Goal: Task Accomplishment & Management: Use online tool/utility

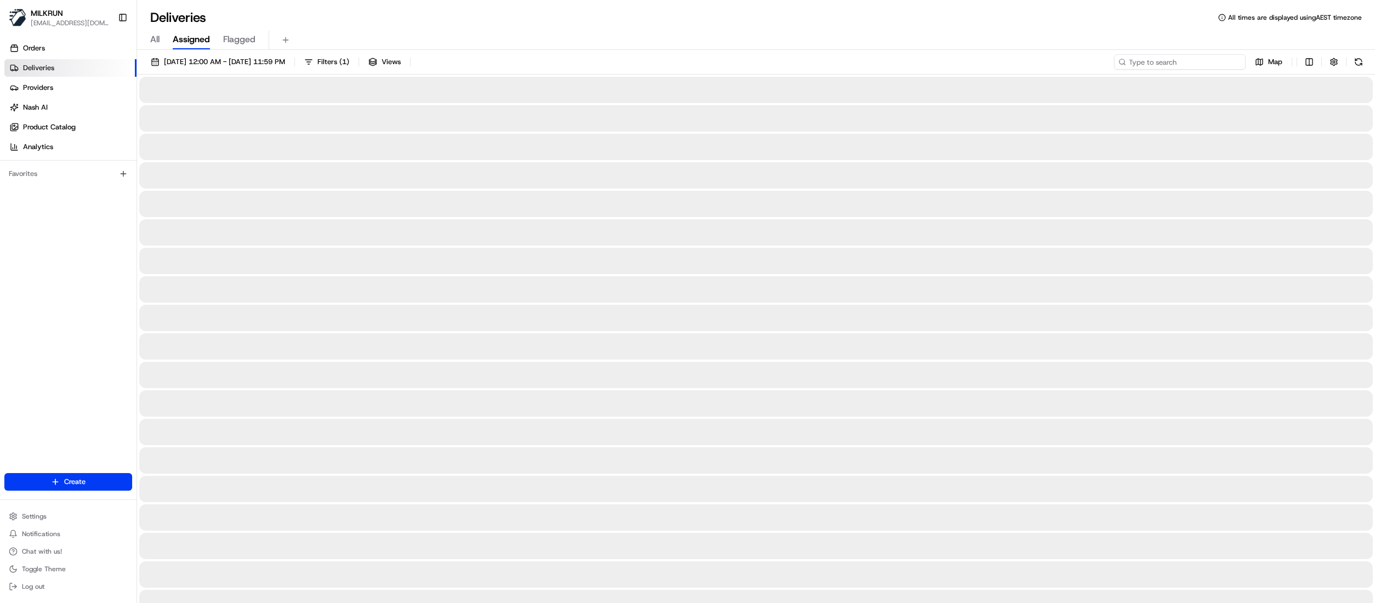
click at [1179, 62] on input at bounding box center [1180, 61] width 132 height 15
paste input "aa125ef2-8cfb-42a2-ade8-70bf26bf4747"
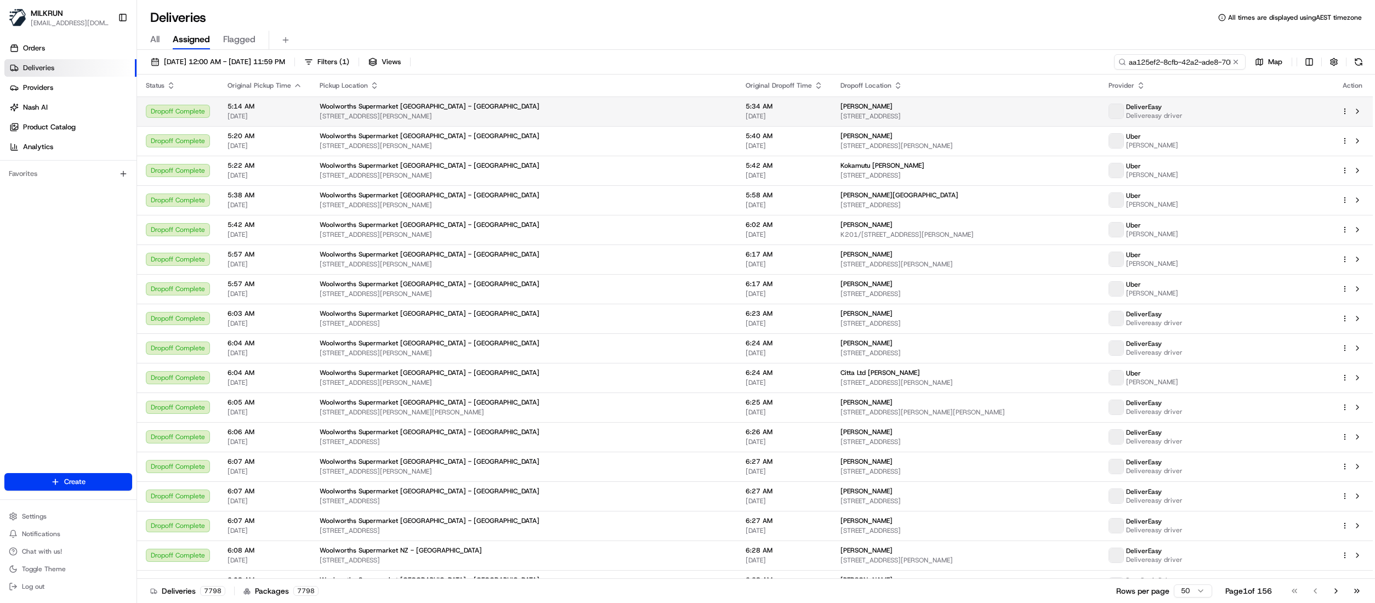
scroll to position [0, 45]
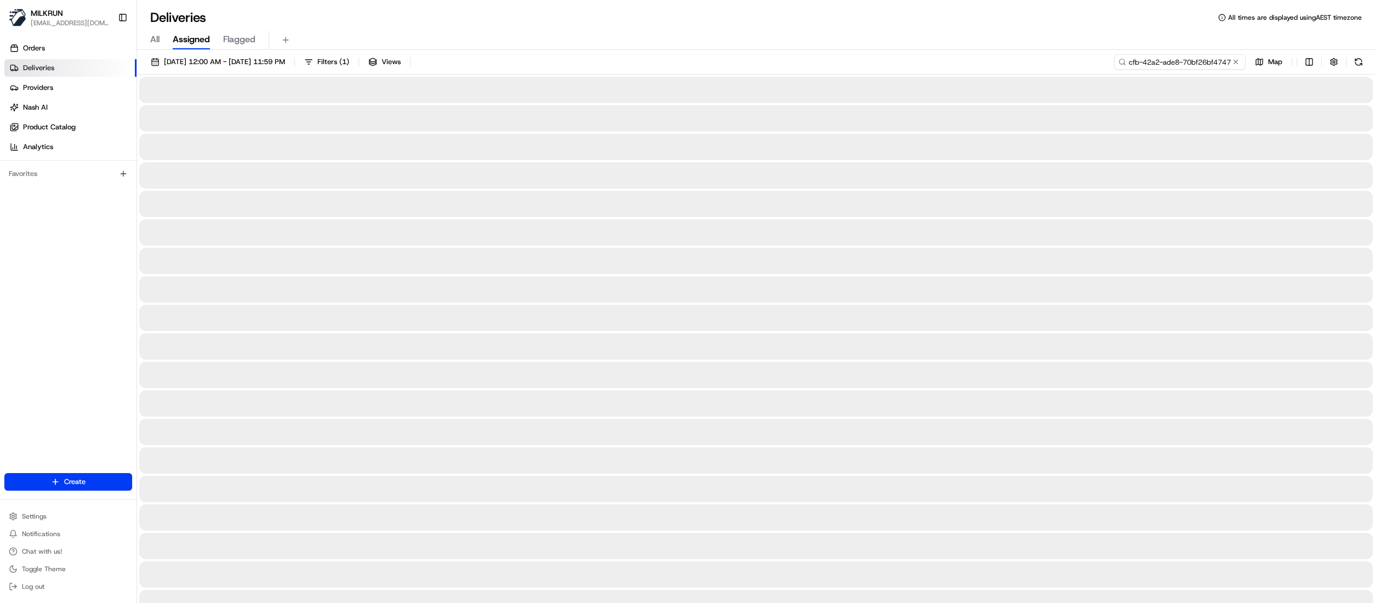
type input "aa125ef2-8cfb-42a2-ade8-70bf26bf4747"
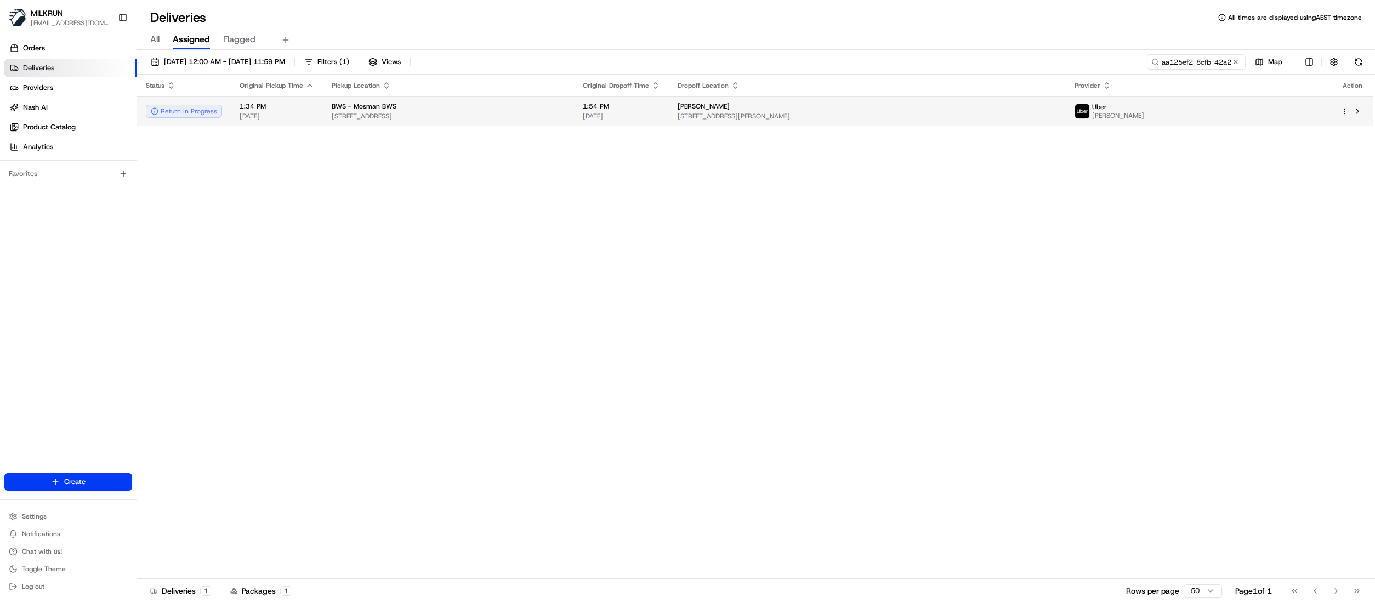
click at [539, 114] on span "[STREET_ADDRESS]" at bounding box center [449, 116] width 234 height 9
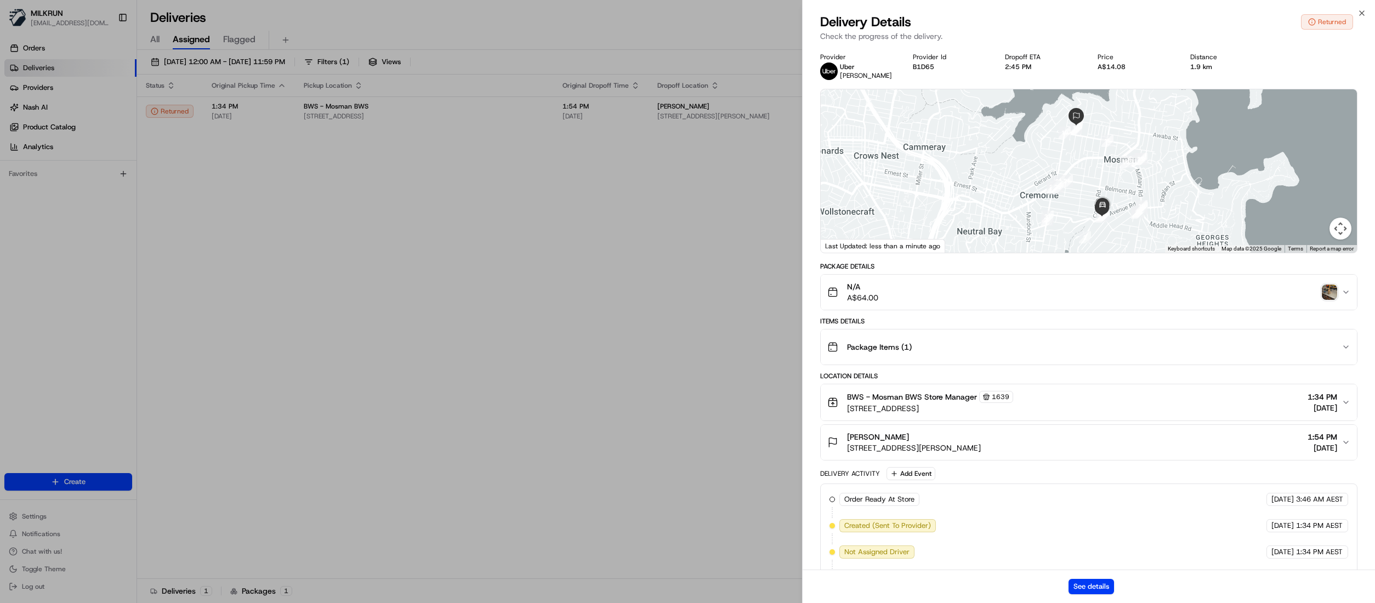
scroll to position [275, 0]
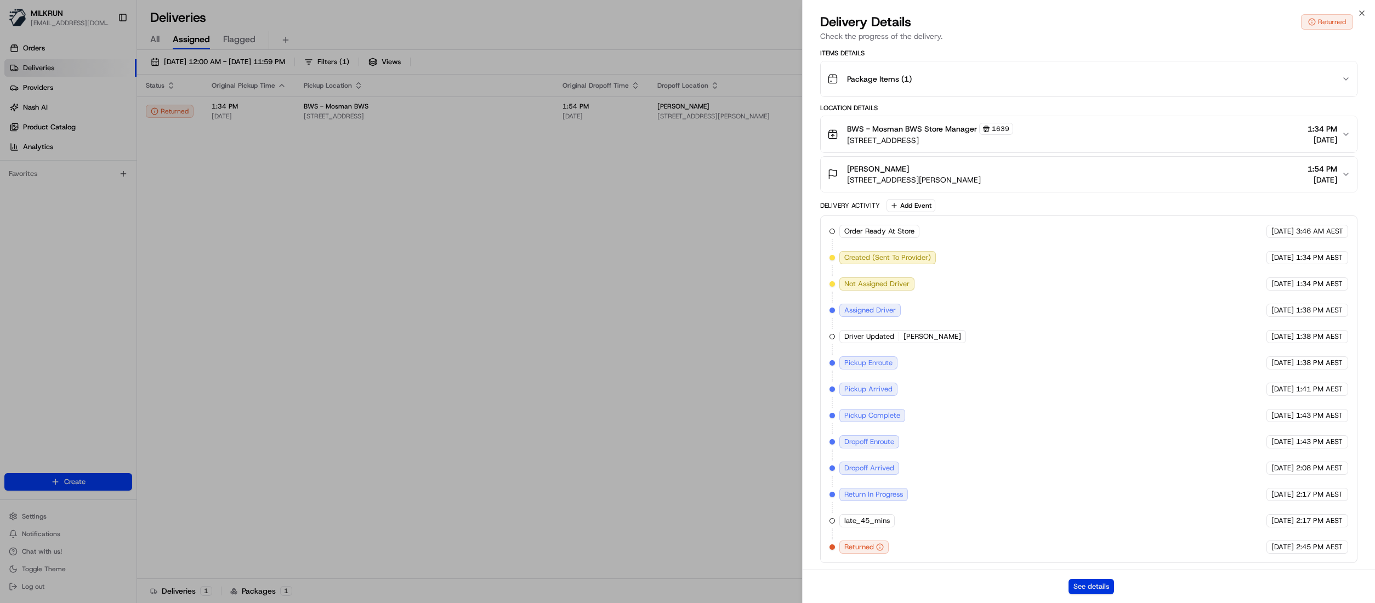
click at [1095, 587] on button "See details" at bounding box center [1091, 586] width 46 height 15
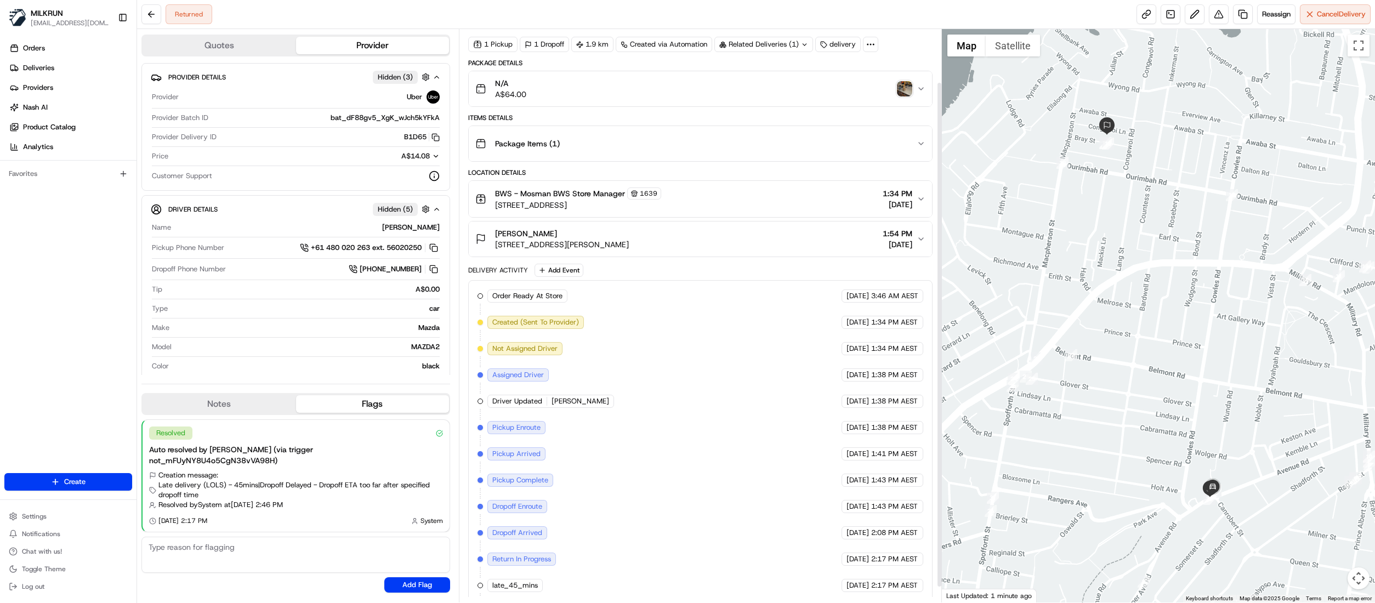
scroll to position [77, 0]
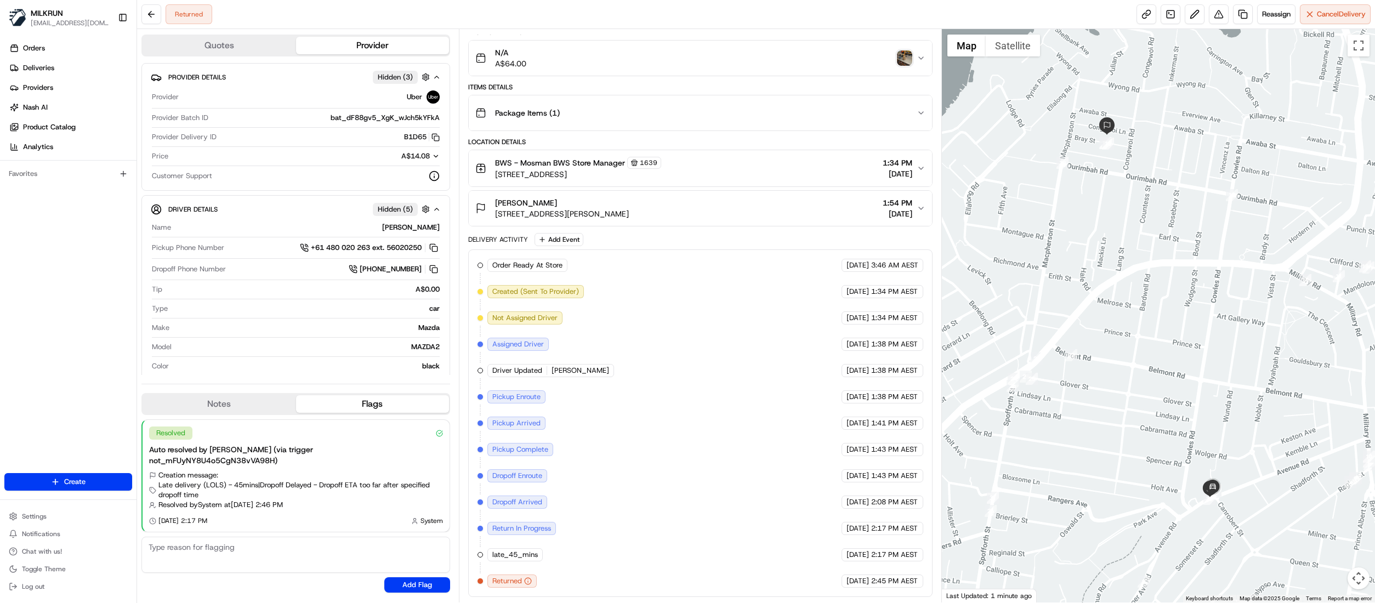
click at [901, 52] on img "button" at bounding box center [904, 57] width 15 height 15
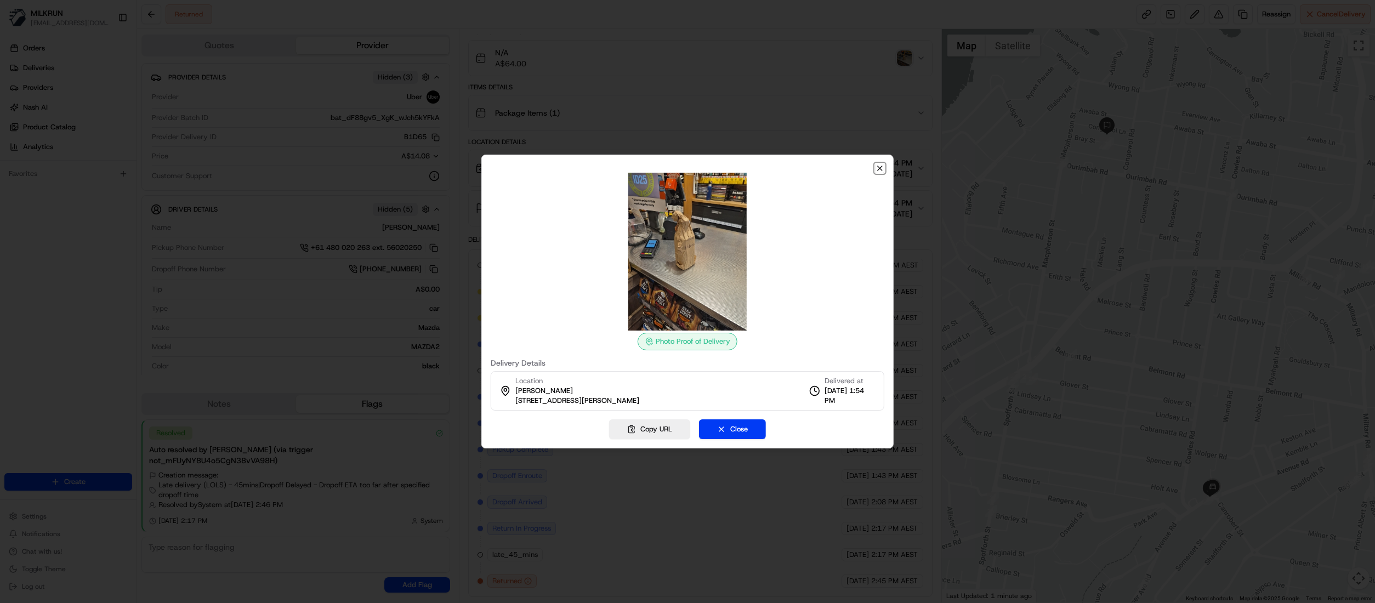
click at [883, 170] on icon "button" at bounding box center [880, 168] width 9 height 9
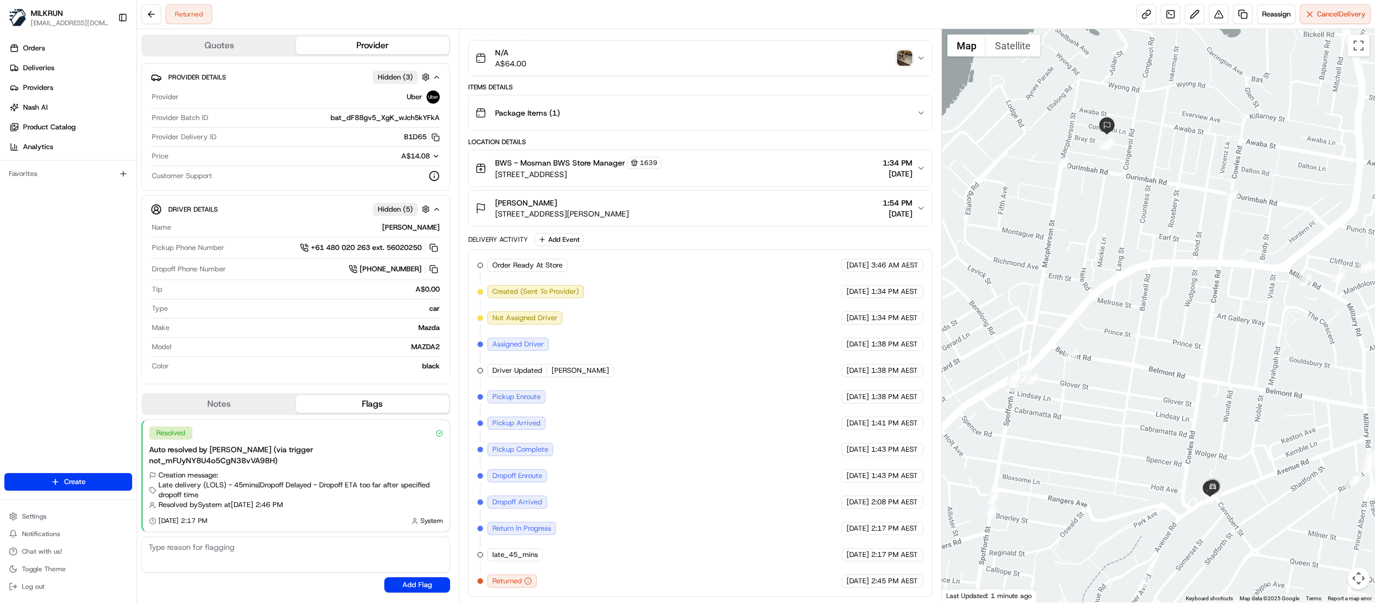
click at [902, 50] on img "button" at bounding box center [904, 57] width 15 height 15
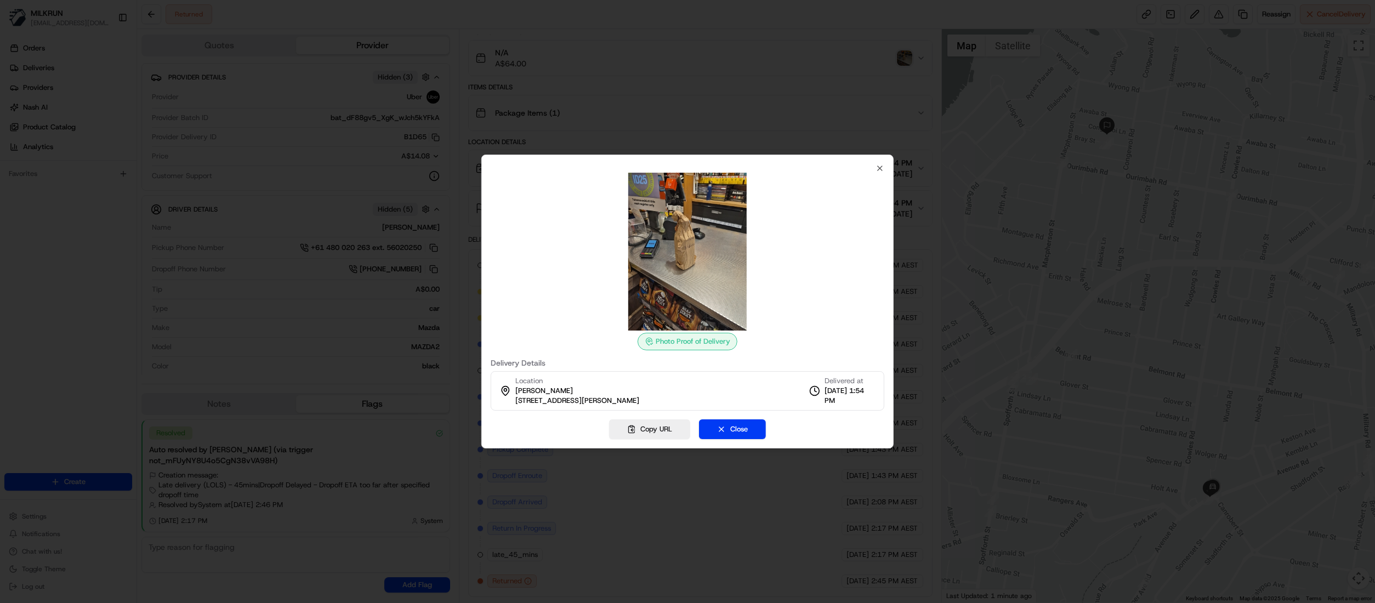
click at [885, 168] on div "Photo Proof of Delivery Delivery Details Location Julia Delany 15 Bray St, Mosm…" at bounding box center [687, 302] width 412 height 294
click at [882, 169] on icon "button" at bounding box center [880, 168] width 4 height 4
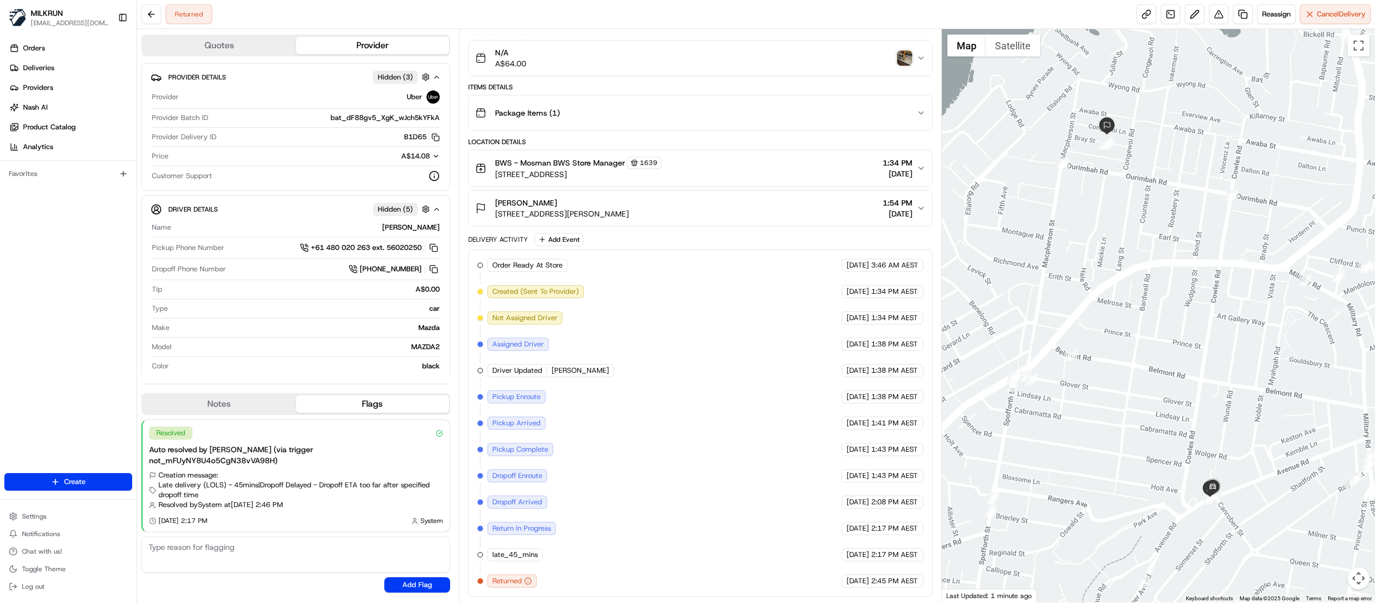
click at [912, 166] on div "BWS - Mosman BWS Store Manager 1639 56 Avenue Road, Mosman, NSW 2088, AU 1:34 P…" at bounding box center [695, 168] width 441 height 23
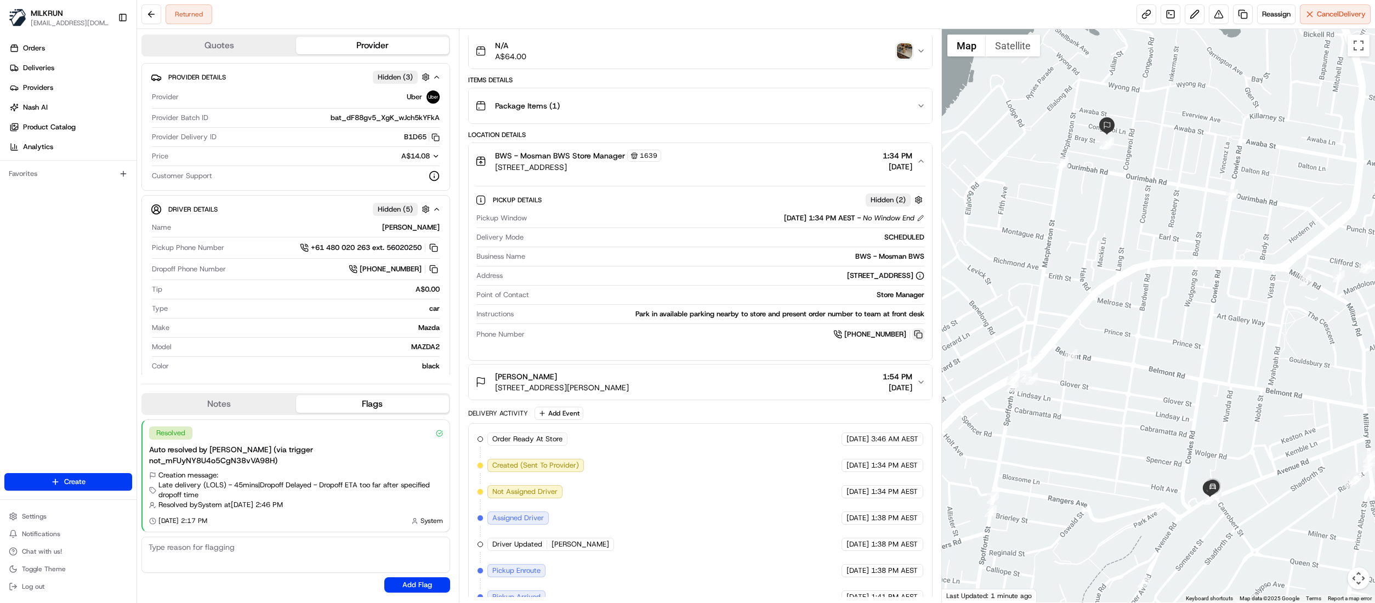
click at [917, 335] on button at bounding box center [918, 334] width 12 height 12
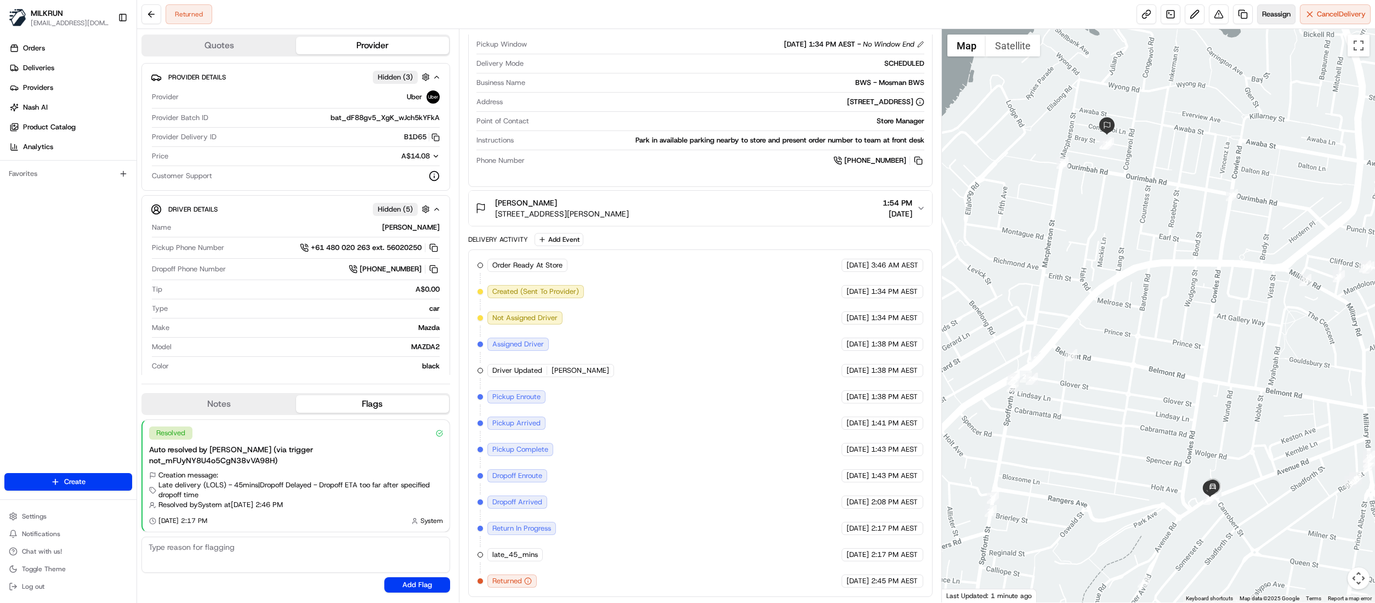
click at [1262, 15] on span "Reassign" at bounding box center [1276, 14] width 29 height 10
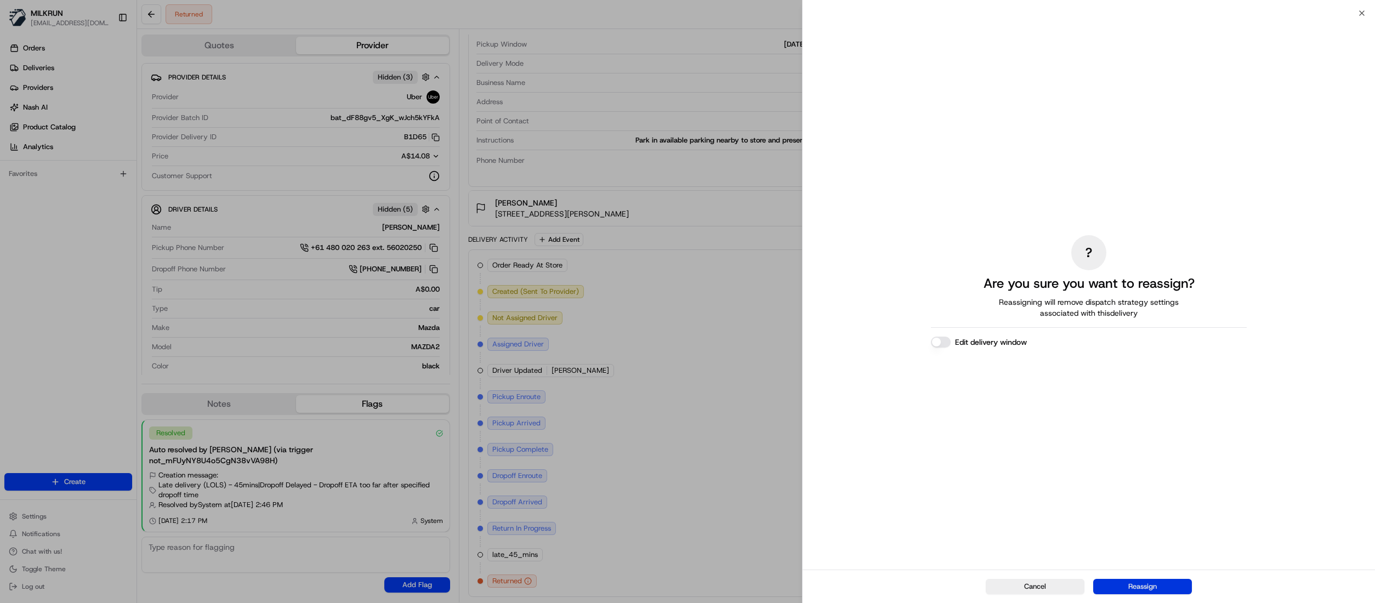
click at [1135, 582] on button "Reassign" at bounding box center [1142, 586] width 99 height 15
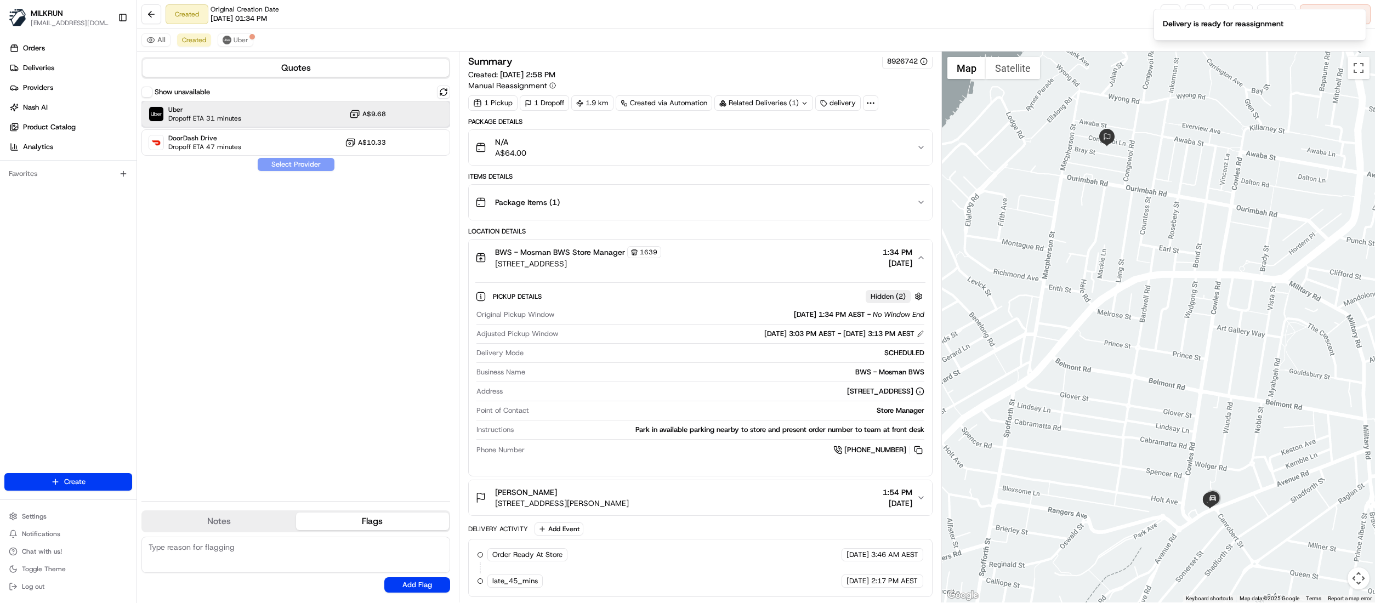
click at [247, 115] on div "Uber Dropoff ETA 31 minutes A$9.68" at bounding box center [295, 114] width 309 height 26
click at [283, 169] on button "Assign Provider" at bounding box center [296, 164] width 78 height 13
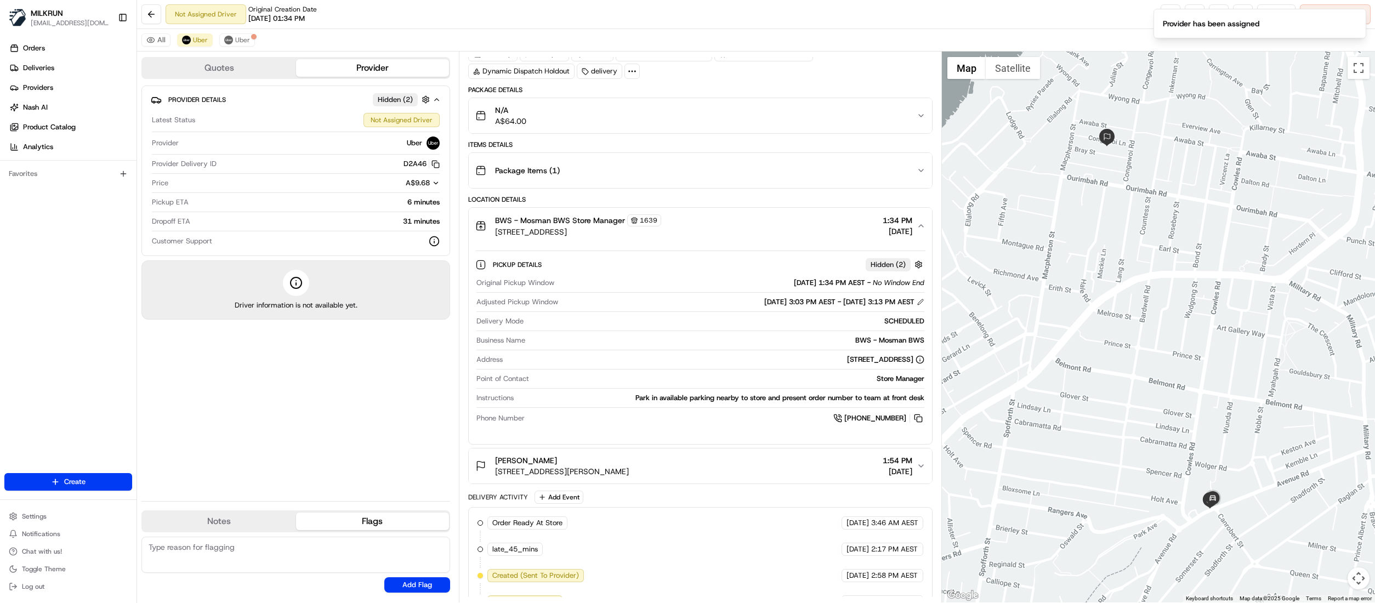
scroll to position [79, 0]
